Goal: Information Seeking & Learning: Compare options

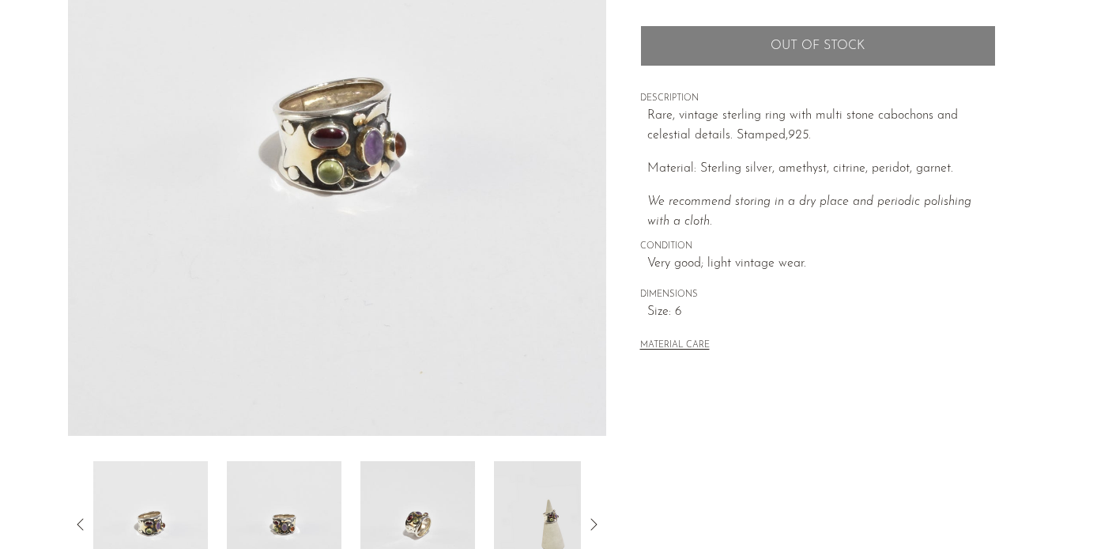
scroll to position [349, 0]
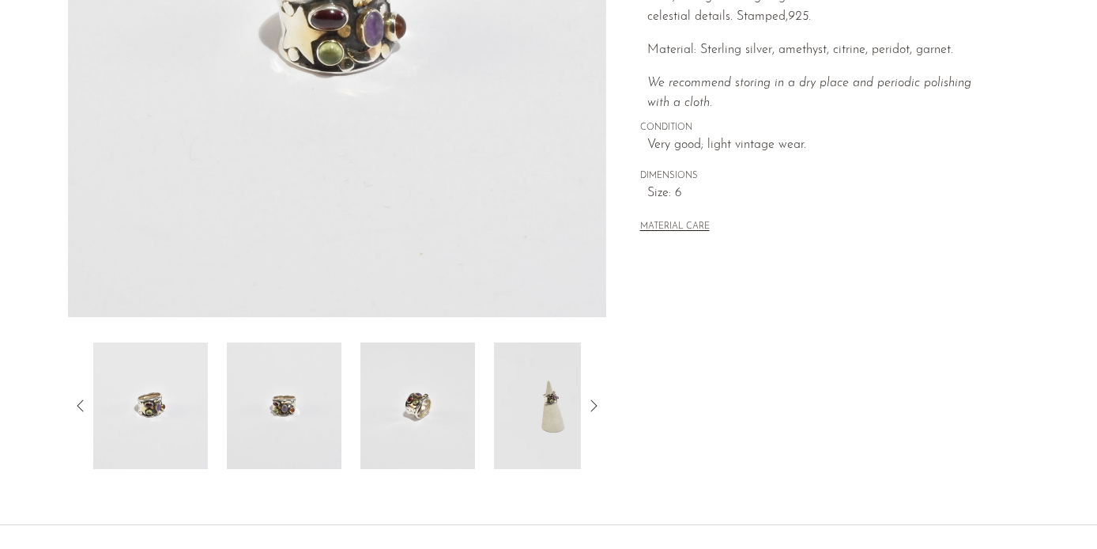
click at [260, 391] on img at bounding box center [284, 405] width 115 height 126
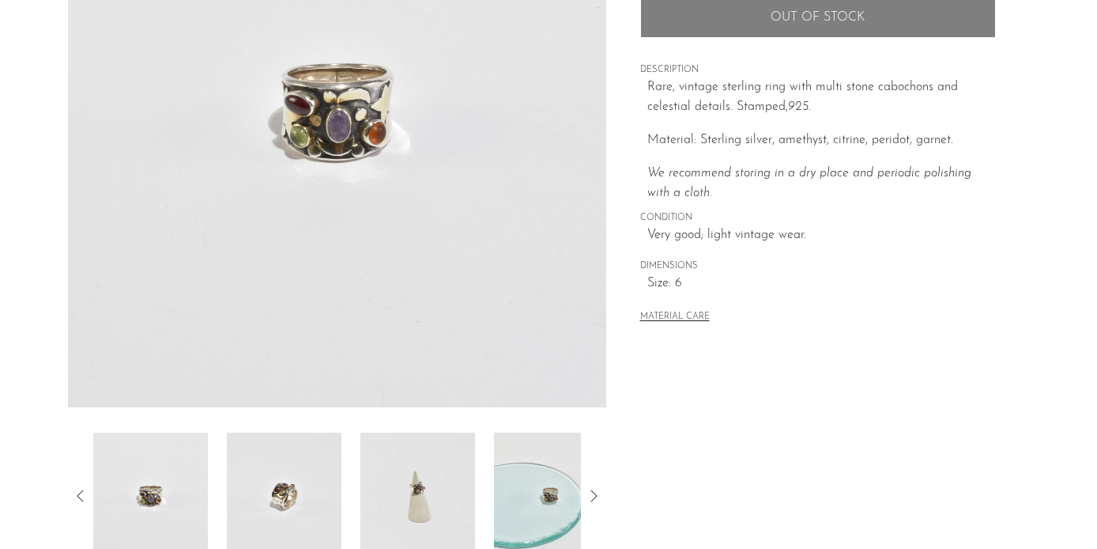
scroll to position [249, 0]
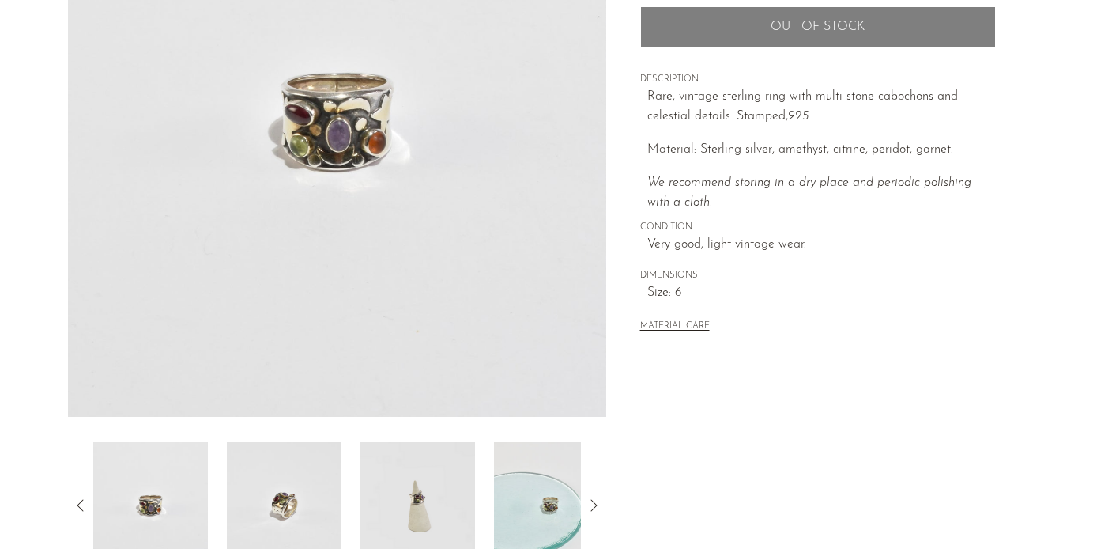
click at [306, 492] on img at bounding box center [284, 505] width 115 height 126
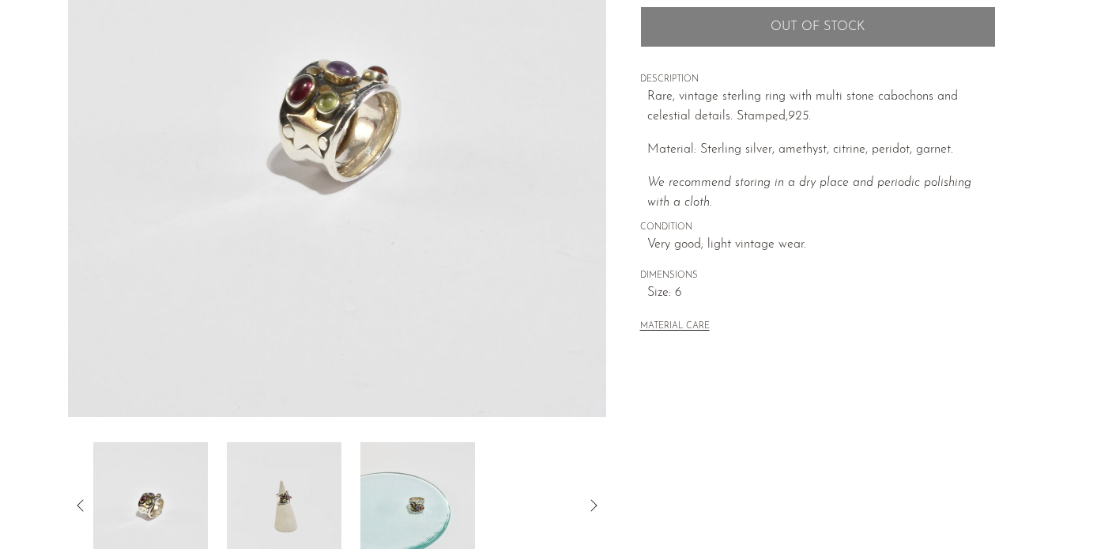
click at [306, 492] on img at bounding box center [284, 505] width 115 height 126
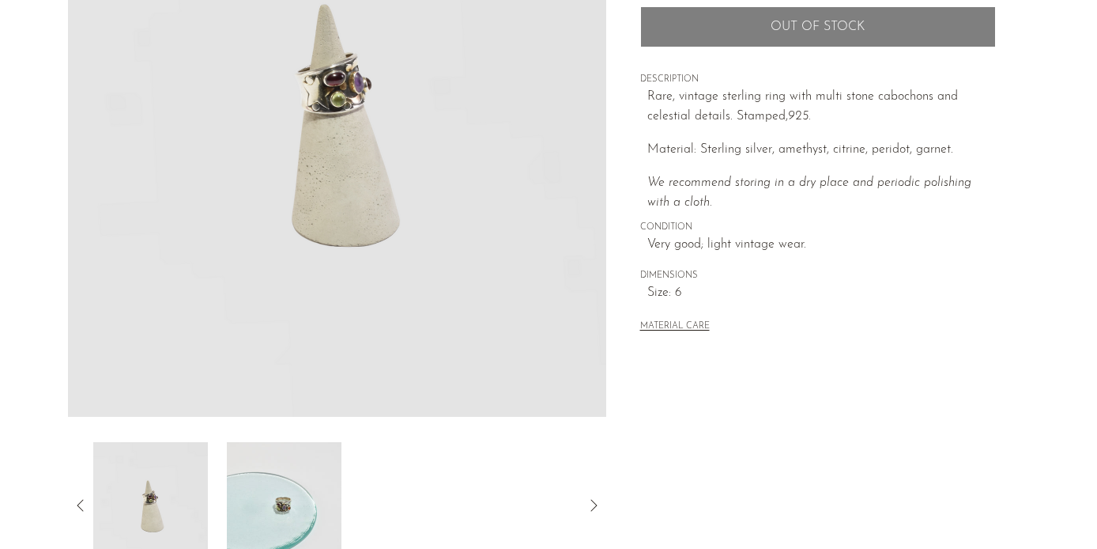
click at [307, 492] on img at bounding box center [284, 505] width 115 height 126
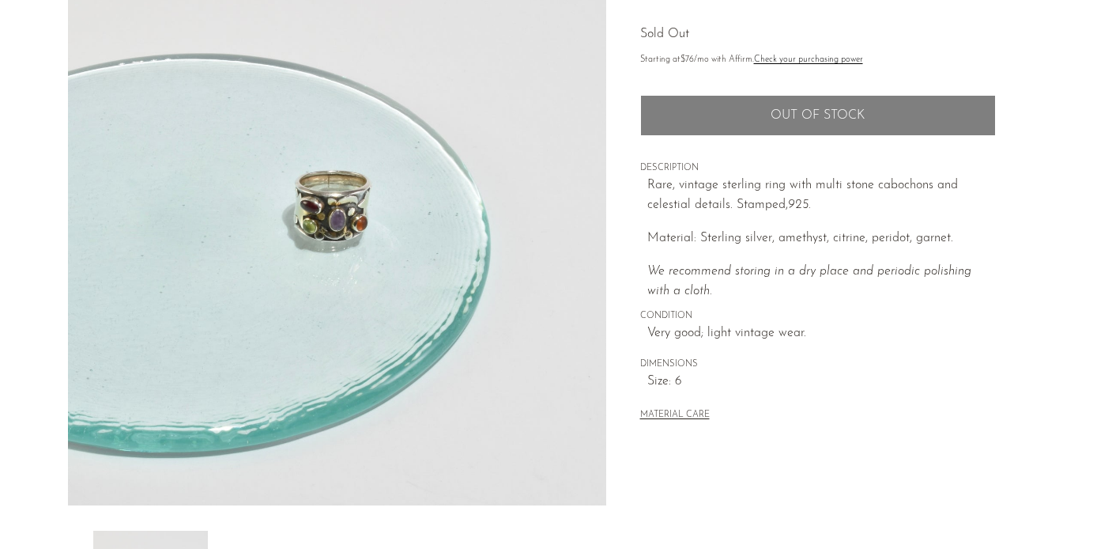
scroll to position [0, 0]
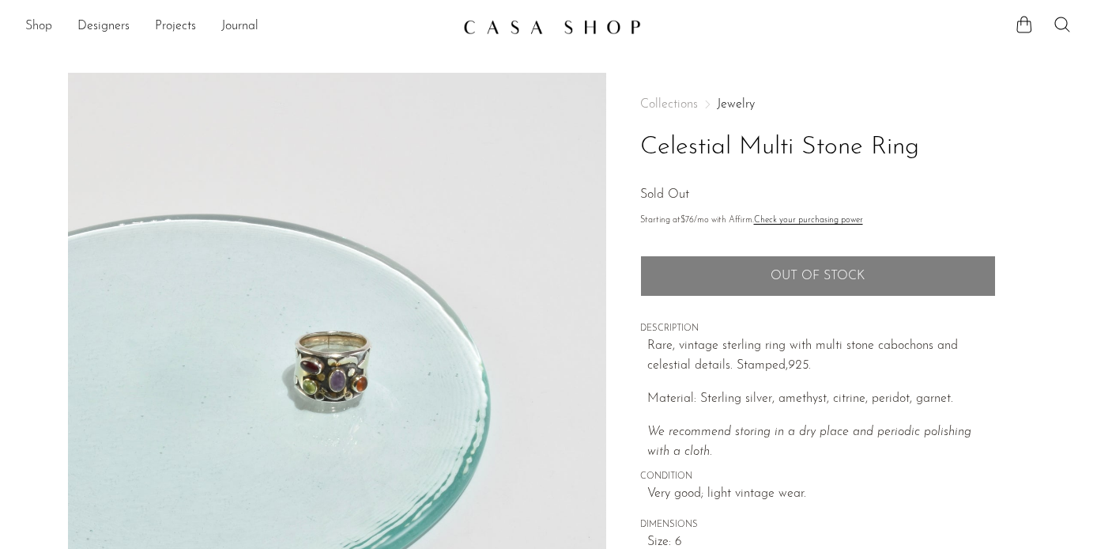
click at [42, 25] on link "Shop" at bounding box center [38, 27] width 27 height 21
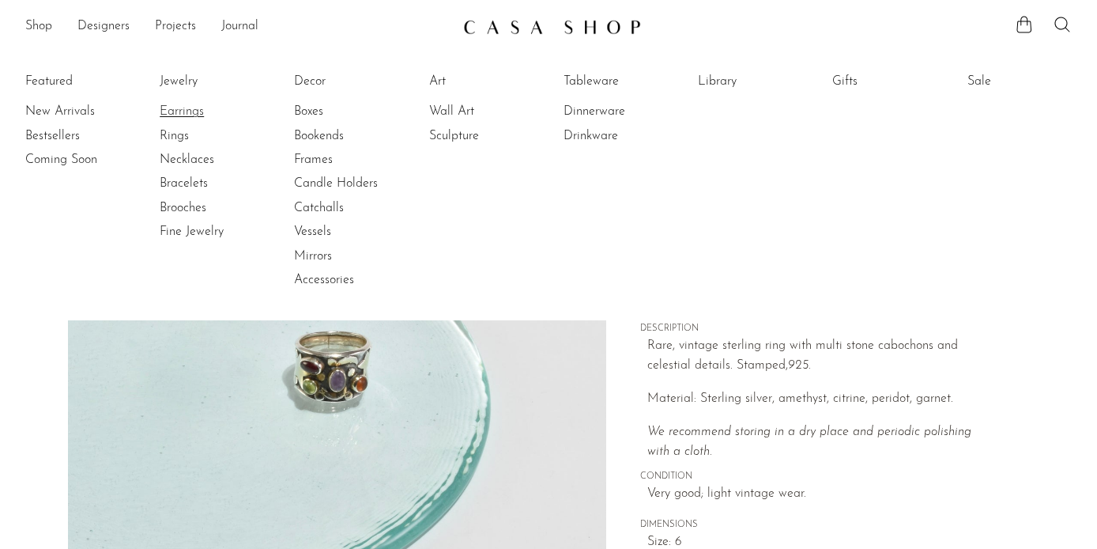
click at [190, 108] on link "Earrings" at bounding box center [219, 111] width 119 height 17
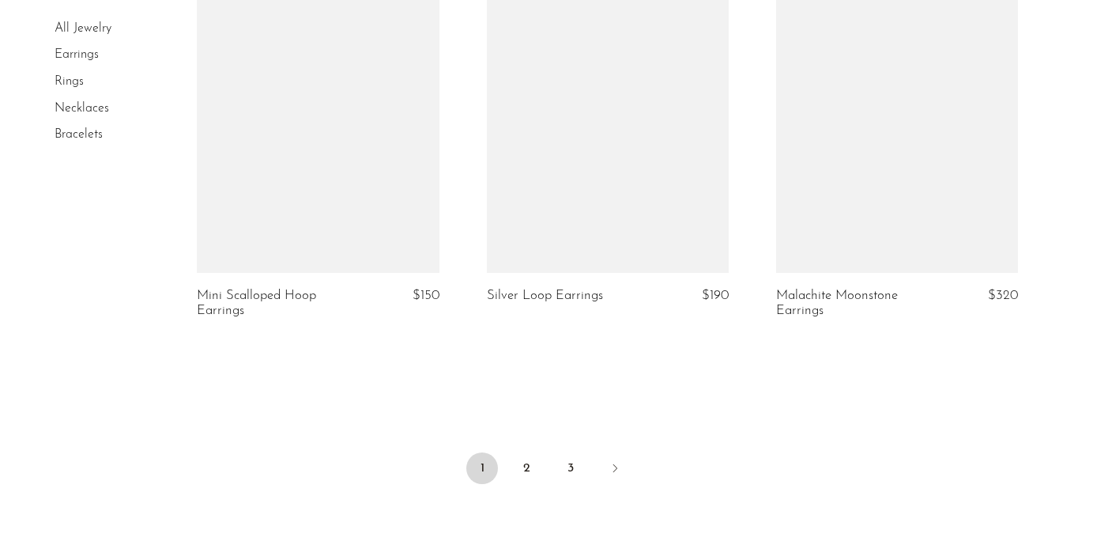
scroll to position [4787, 0]
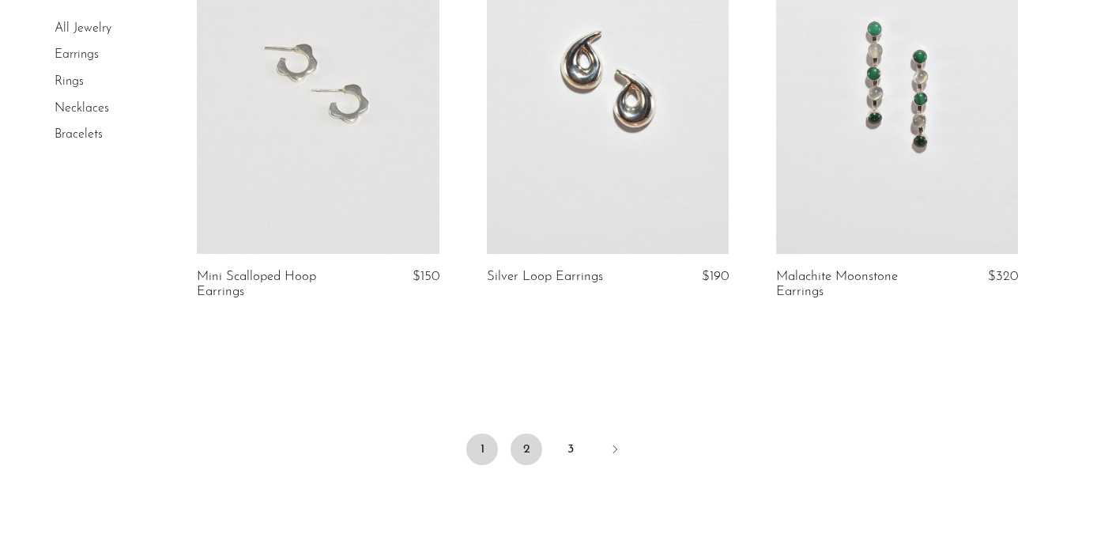
click at [531, 433] on link "2" at bounding box center [527, 449] width 32 height 32
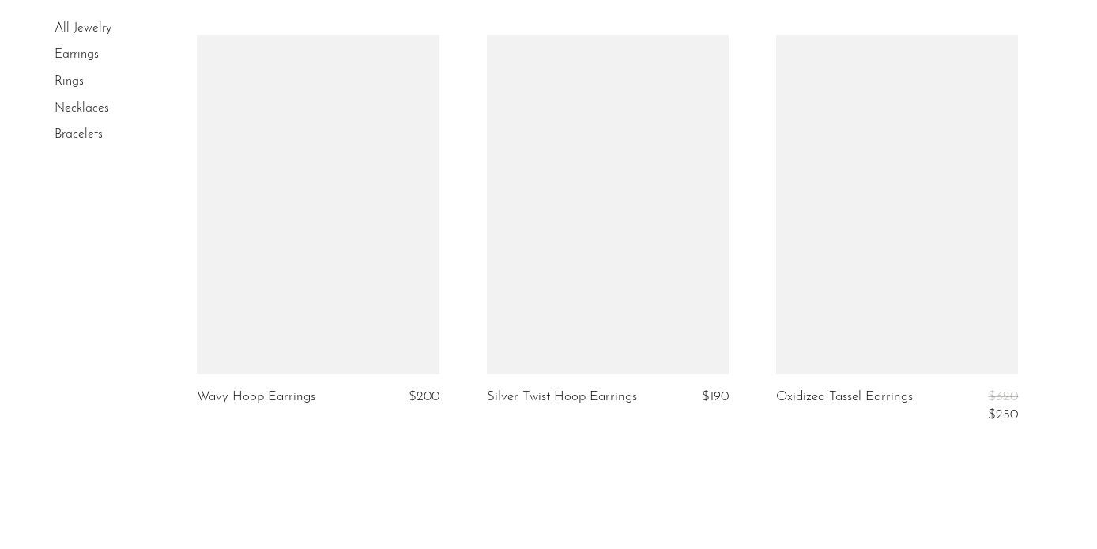
scroll to position [4836, 0]
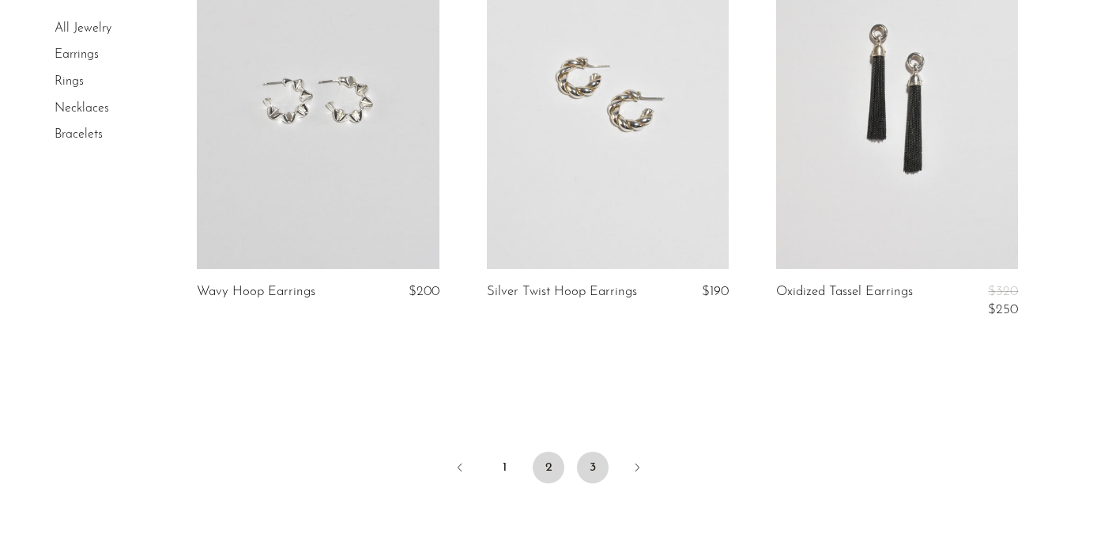
click at [601, 466] on link "3" at bounding box center [593, 467] width 32 height 32
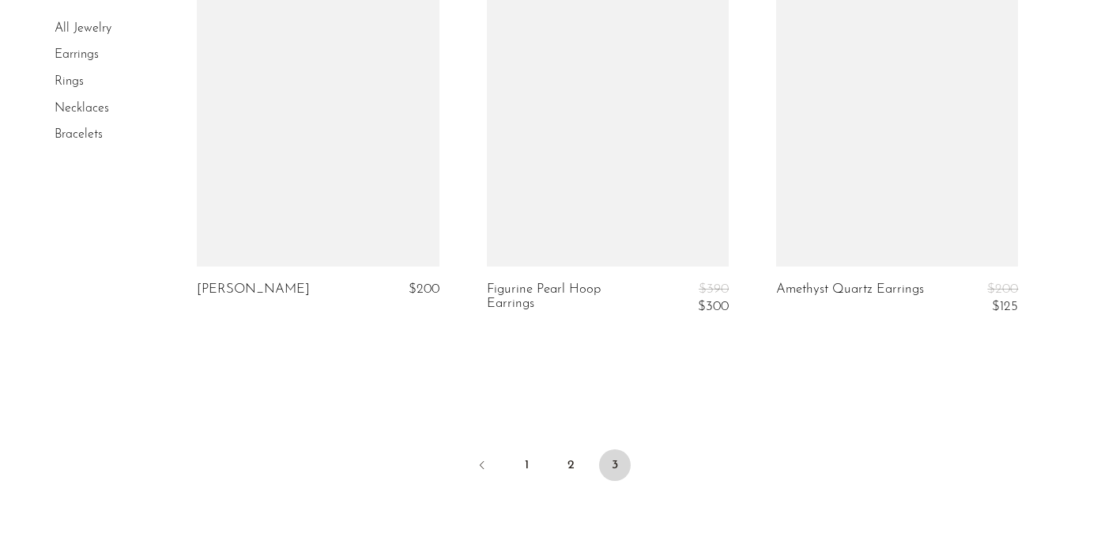
scroll to position [2098, 0]
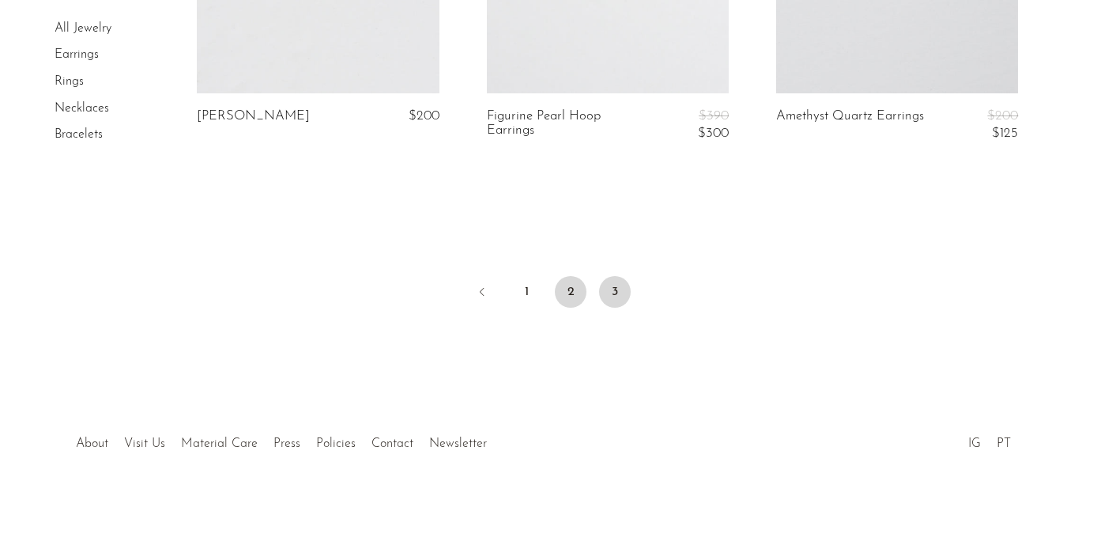
click at [564, 287] on link "2" at bounding box center [571, 292] width 32 height 32
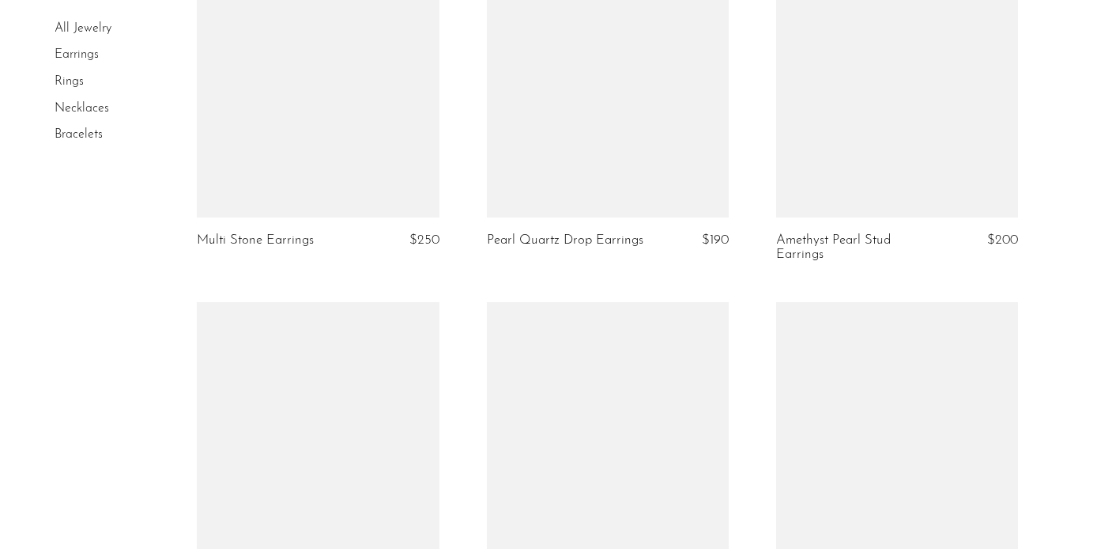
scroll to position [3130, 0]
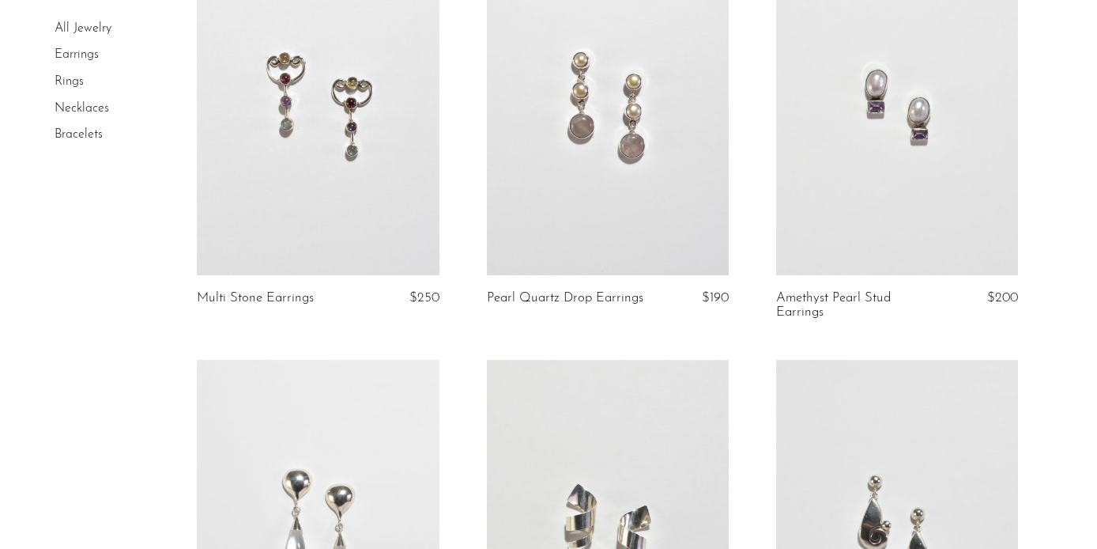
click at [75, 79] on link "Rings" at bounding box center [69, 81] width 29 height 13
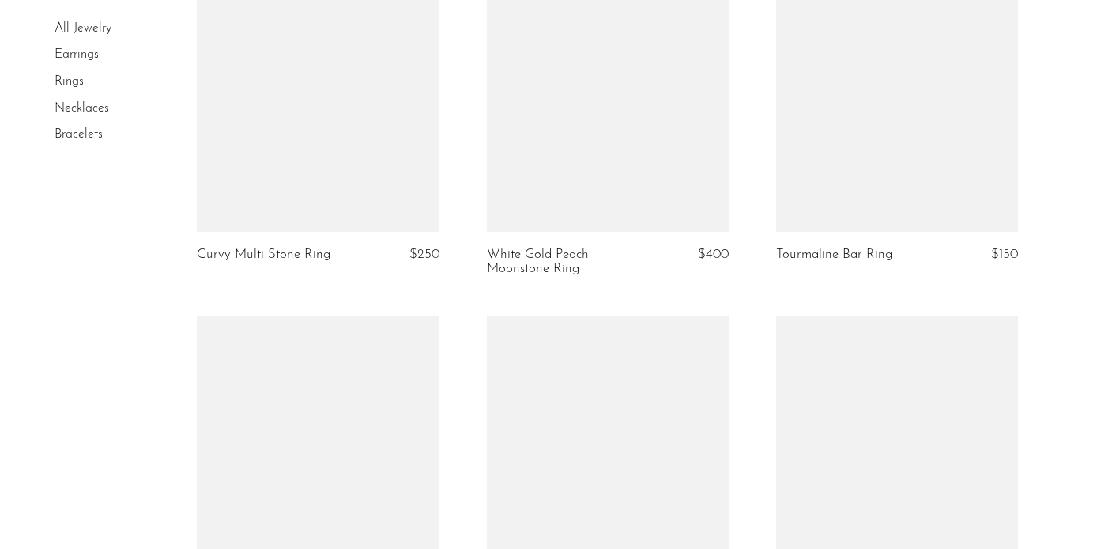
scroll to position [3986, 0]
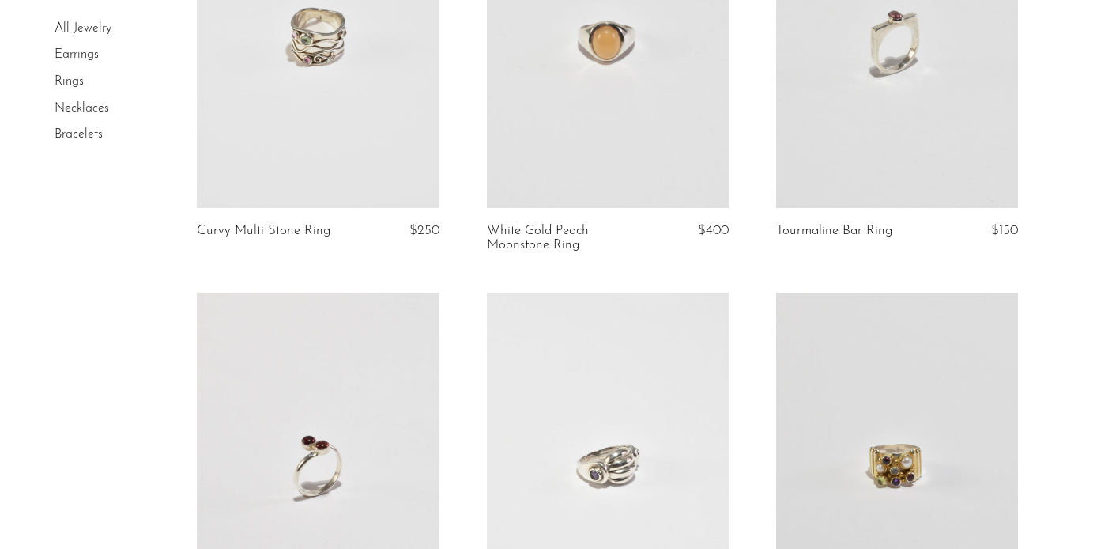
click at [384, 179] on link at bounding box center [318, 38] width 242 height 339
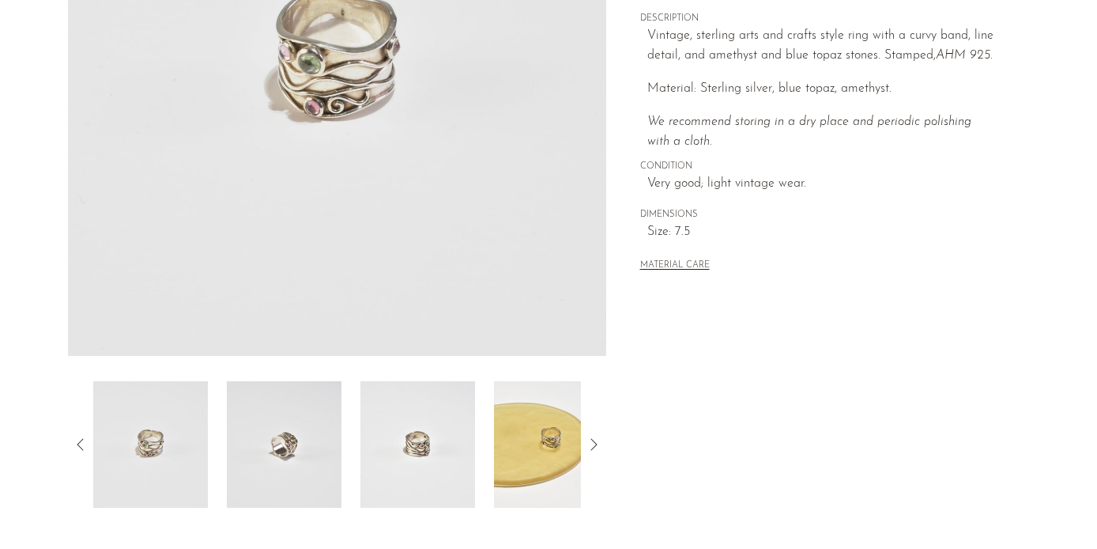
scroll to position [341, 0]
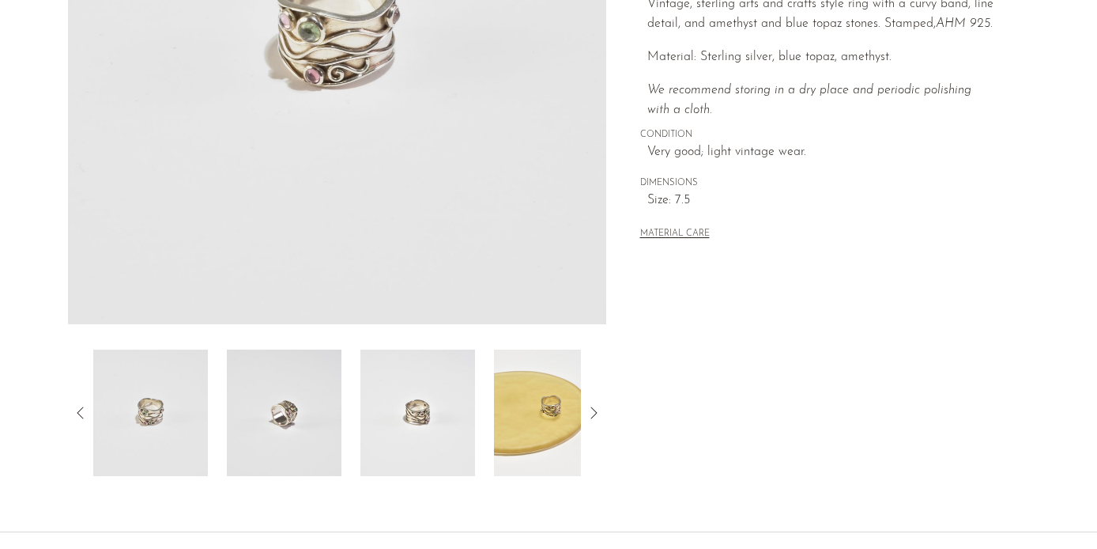
click at [288, 440] on img at bounding box center [284, 412] width 115 height 126
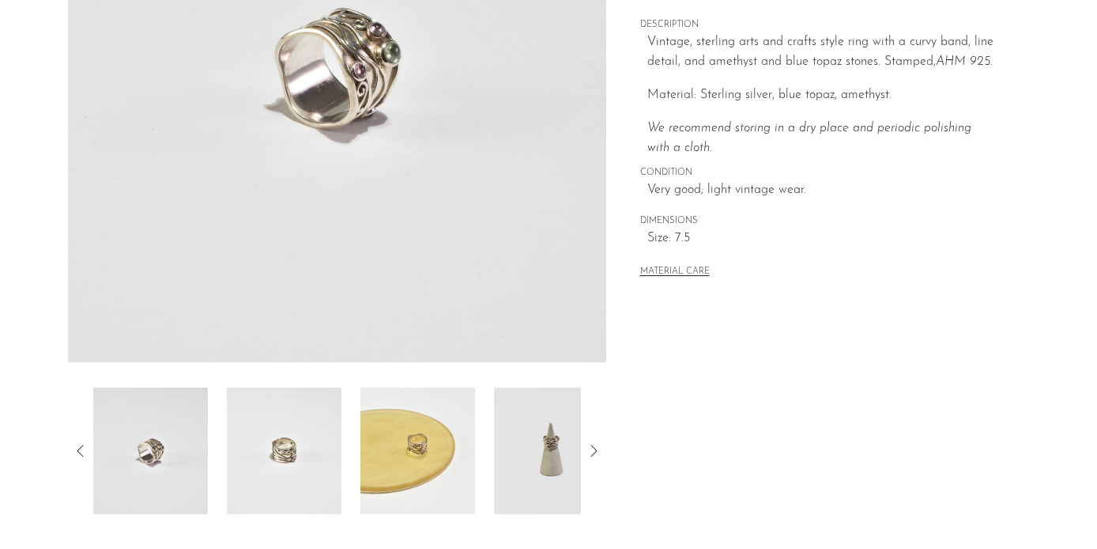
scroll to position [301, 0]
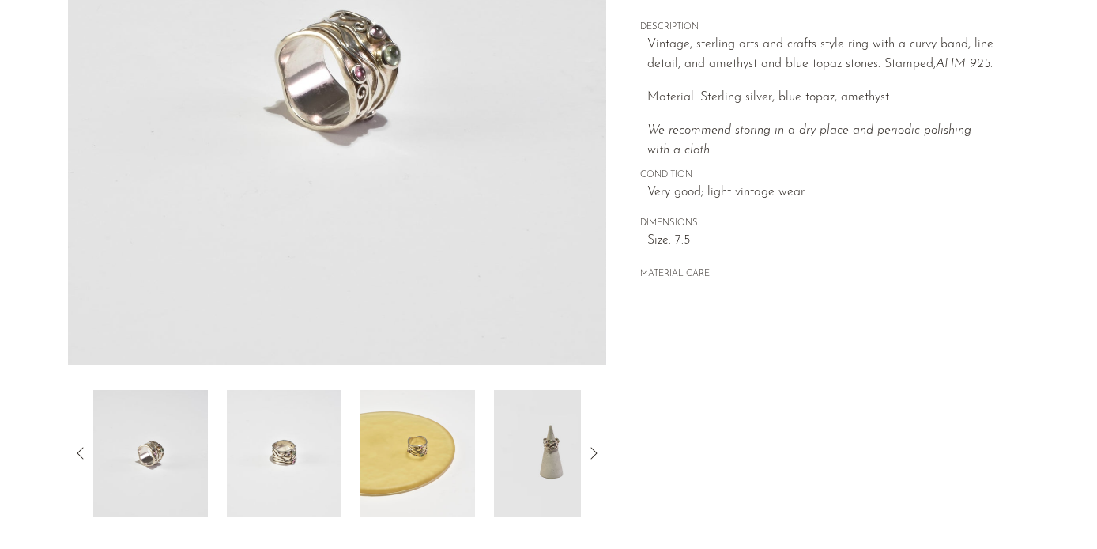
click at [289, 439] on img at bounding box center [284, 453] width 115 height 126
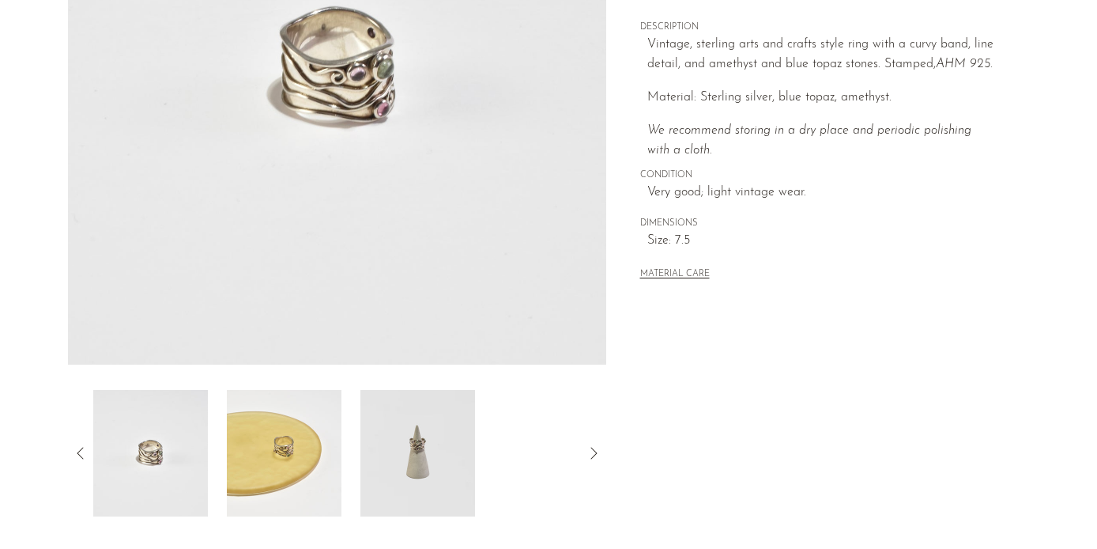
click at [290, 439] on img at bounding box center [284, 453] width 115 height 126
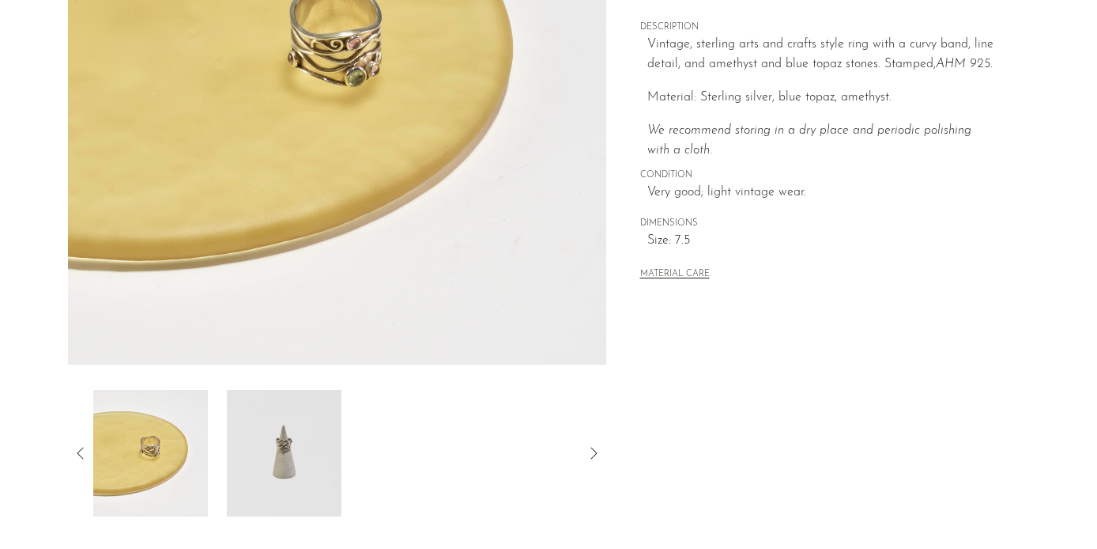
click at [290, 436] on img at bounding box center [284, 453] width 115 height 126
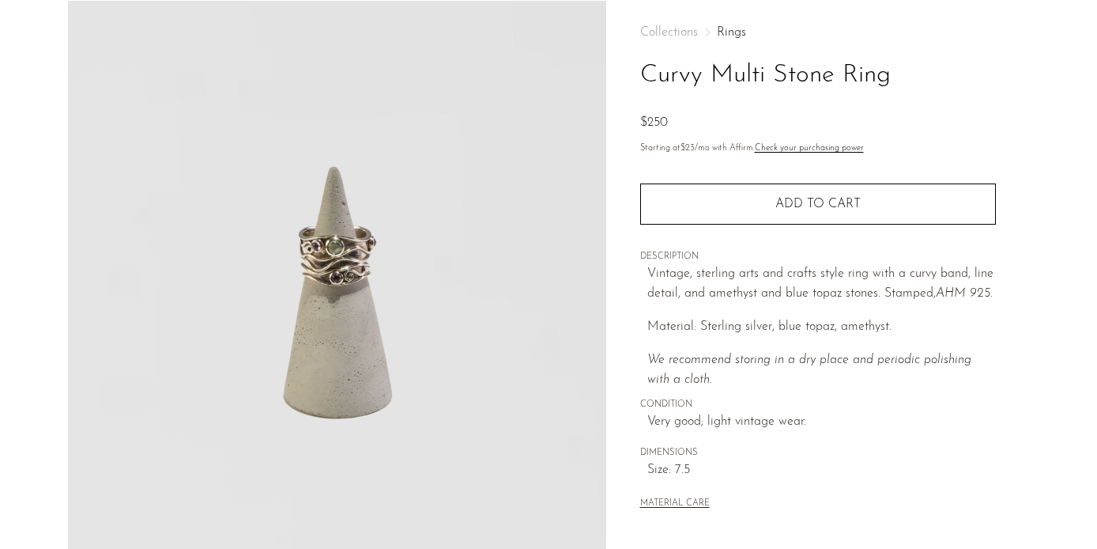
scroll to position [0, 0]
